Goal: Navigation & Orientation: Find specific page/section

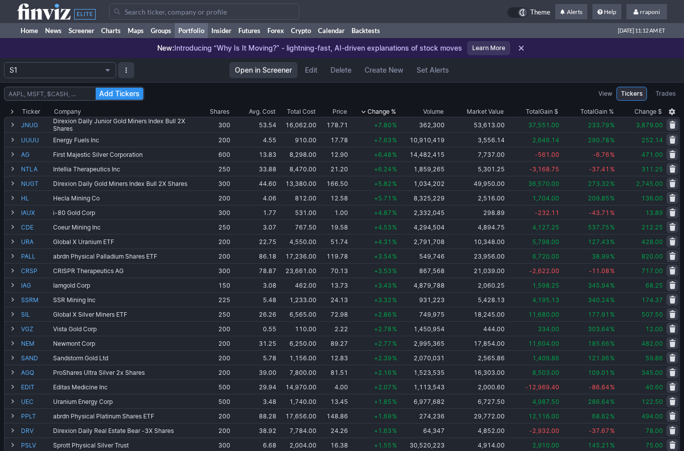
click at [36, 32] on link "Home" at bounding box center [29, 30] width 25 height 15
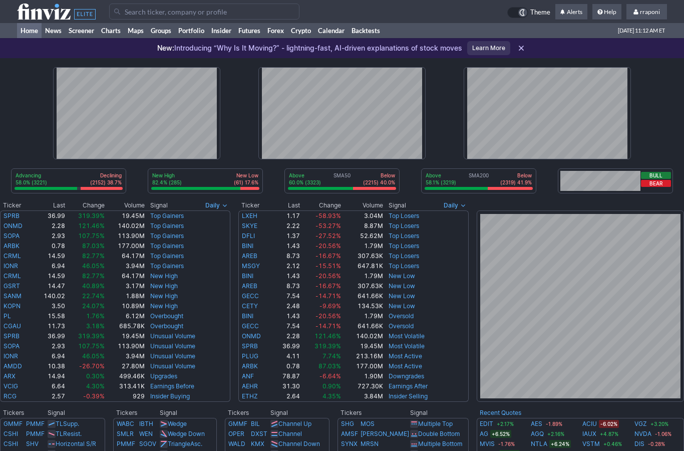
click at [198, 28] on link "Portfolio" at bounding box center [191, 30] width 33 height 15
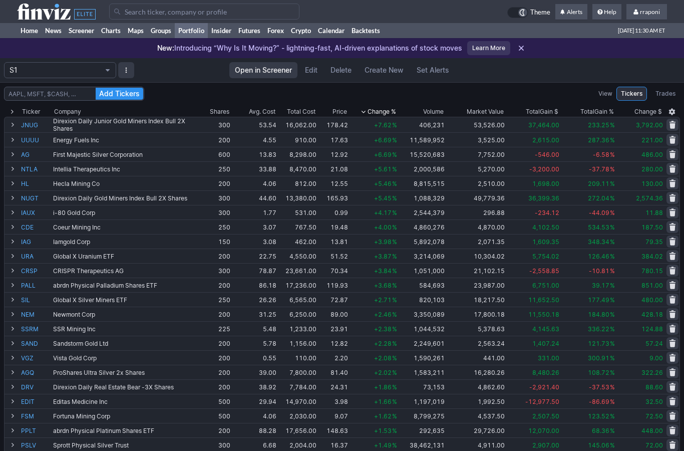
click at [48, 31] on link "News" at bounding box center [54, 30] width 24 height 15
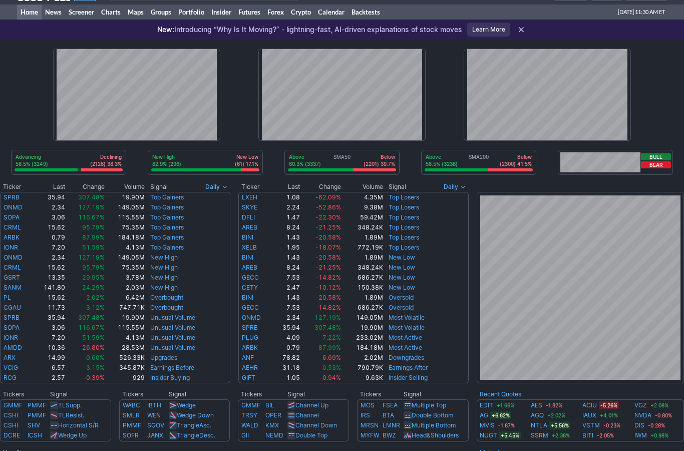
scroll to position [28, 0]
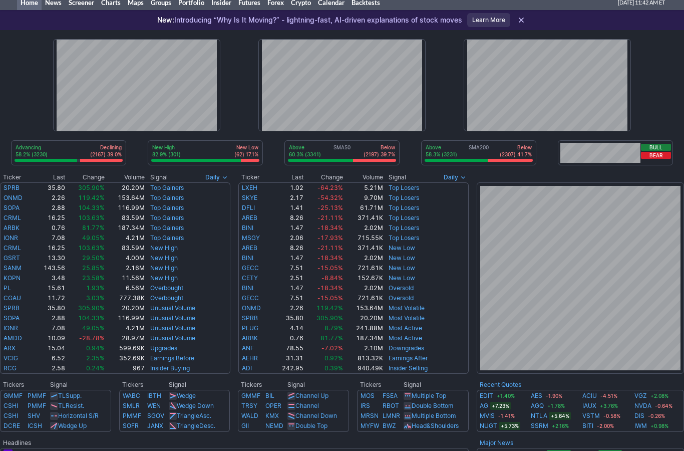
click at [193, 5] on link "Portfolio" at bounding box center [191, 2] width 33 height 15
